Goal: Information Seeking & Learning: Learn about a topic

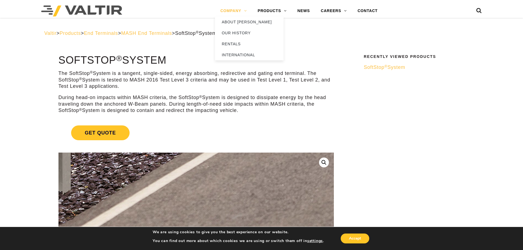
drag, startPoint x: 324, startPoint y: 139, endPoint x: 245, endPoint y: 14, distance: 148.4
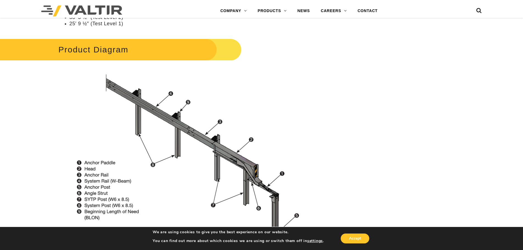
scroll to position [467, 0]
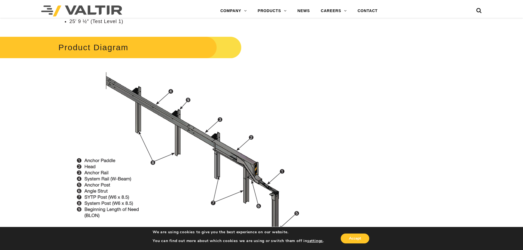
click at [84, 9] on img at bounding box center [81, 10] width 81 height 11
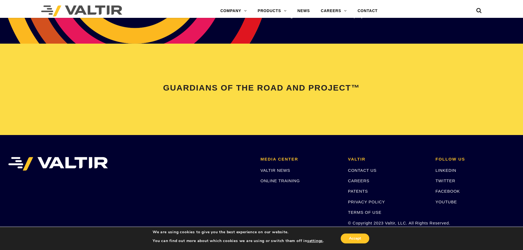
scroll to position [1153, 0]
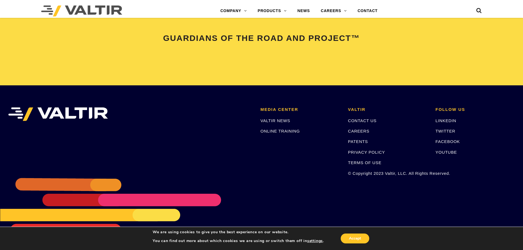
click at [351, 205] on div "MEDIA CENTER VALTIR NEWS ONLINE TRAINING [PERSON_NAME] CONTACT US CAREERS PATEN…" at bounding box center [261, 167] width 523 height 165
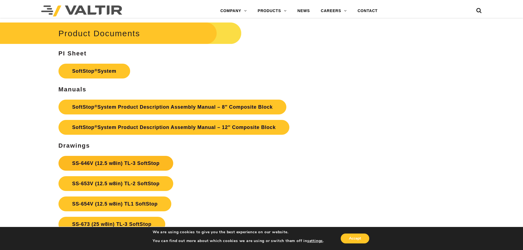
scroll to position [1977, 0]
